Goal: Task Accomplishment & Management: Use online tool/utility

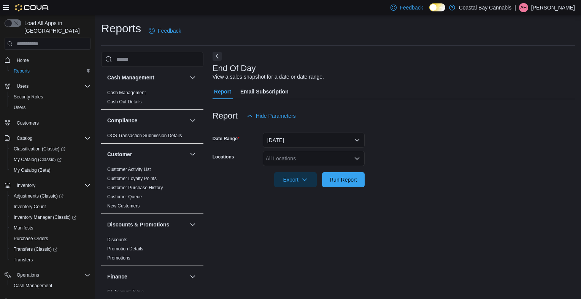
click at [358, 158] on icon "Open list of options" at bounding box center [357, 158] width 5 height 2
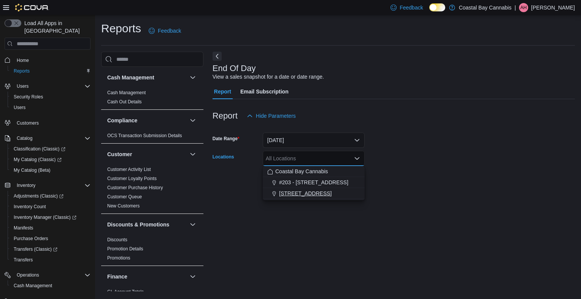
click at [329, 194] on span "[STREET_ADDRESS]" at bounding box center [305, 194] width 52 height 8
click at [483, 175] on form "Date Range [DATE] Locations [STREET_ADDRESS] Selected. [STREET_ADDRESS] Press B…" at bounding box center [393, 156] width 362 height 64
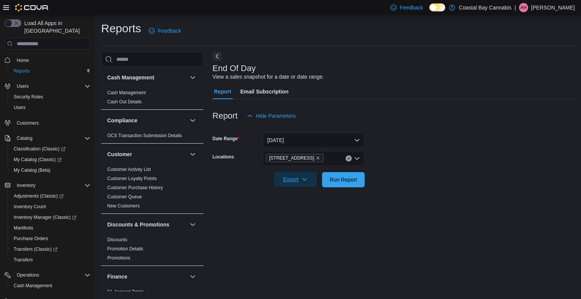
click at [311, 182] on span "Export" at bounding box center [295, 179] width 33 height 15
click at [306, 214] on button "Export to Pdf" at bounding box center [296, 210] width 43 height 15
